Goal: Transaction & Acquisition: Download file/media

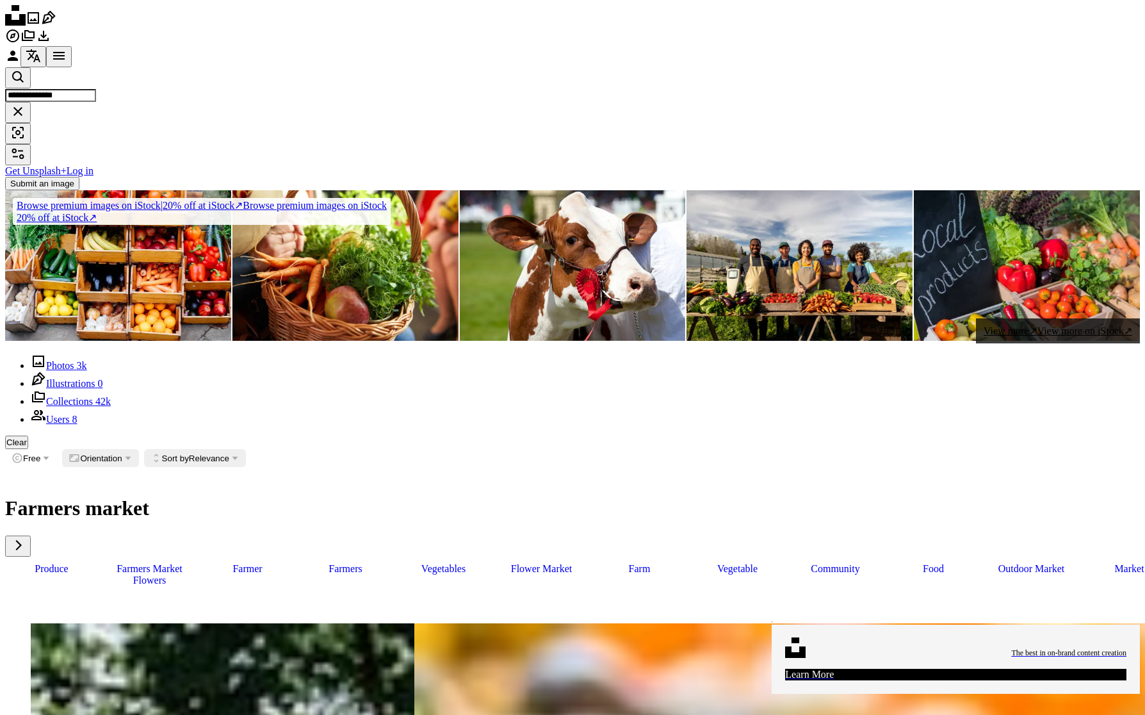
scroll to position [4139, 0]
